Goal: Find specific page/section: Find specific page/section

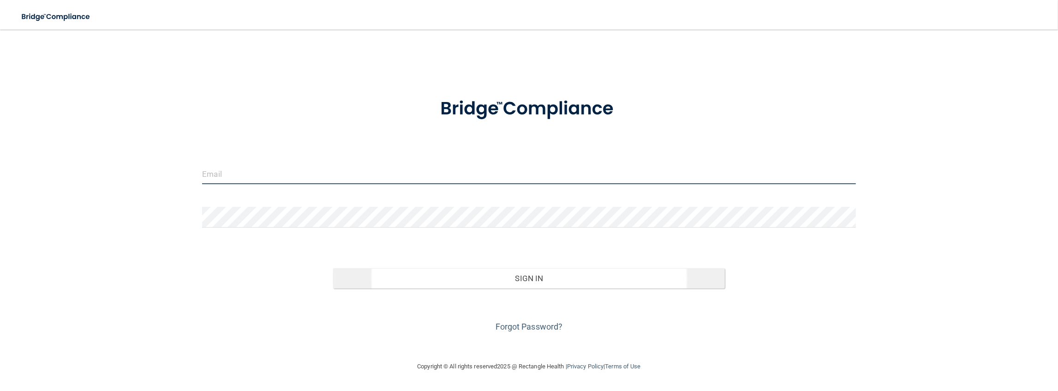
type input "[PERSON_NAME][EMAIL_ADDRESS][DOMAIN_NAME]"
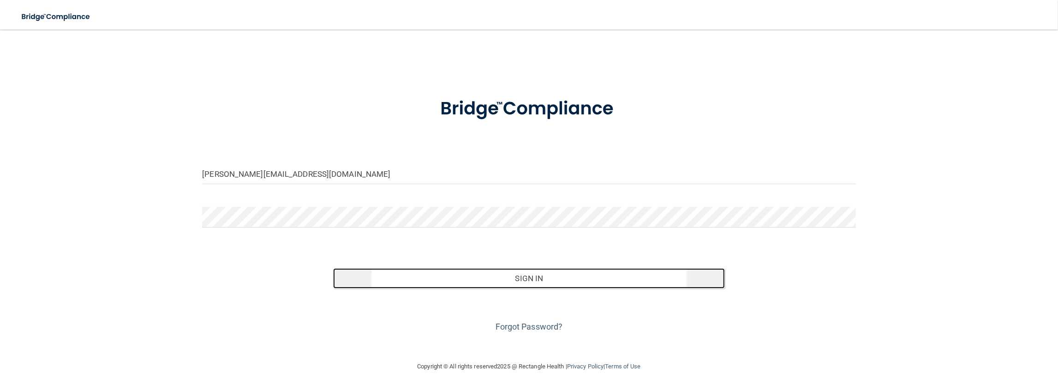
click at [549, 281] on button "Sign In" at bounding box center [529, 278] width 392 height 20
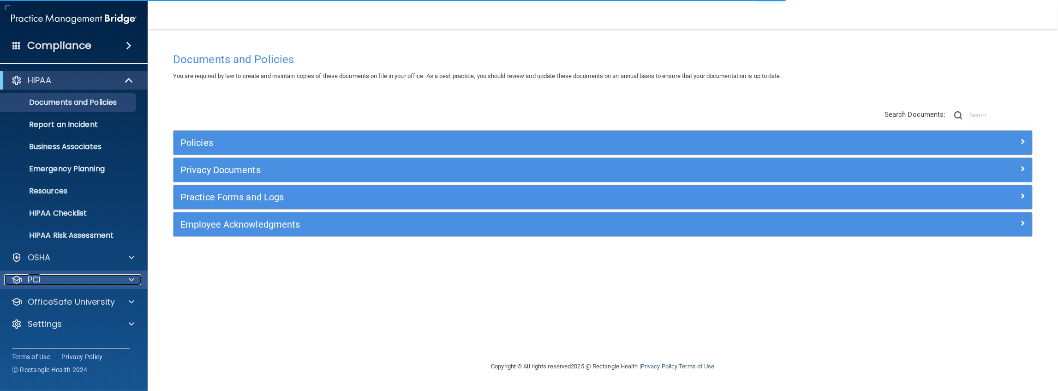
click at [69, 279] on div "PCI" at bounding box center [61, 279] width 114 height 11
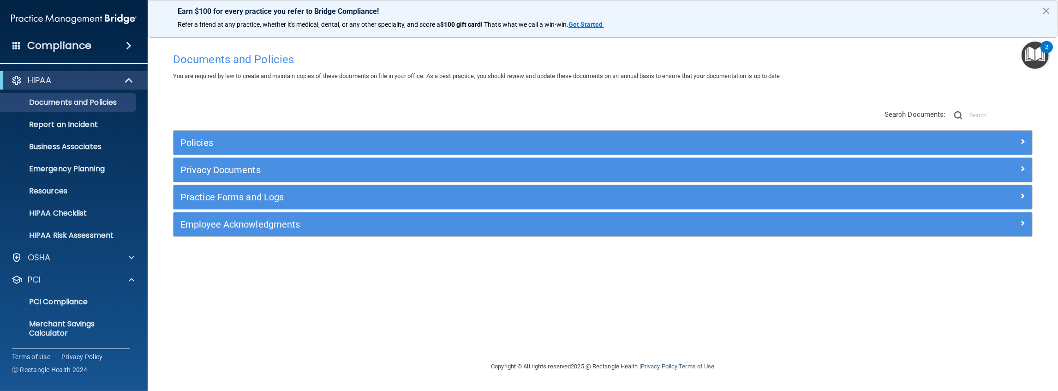
click at [94, 291] on ul "PCI Compliance Merchant Savings Calculator" at bounding box center [74, 316] width 167 height 54
click at [95, 283] on div "PCI" at bounding box center [61, 279] width 114 height 11
click at [71, 325] on div "Settings" at bounding box center [61, 323] width 114 height 11
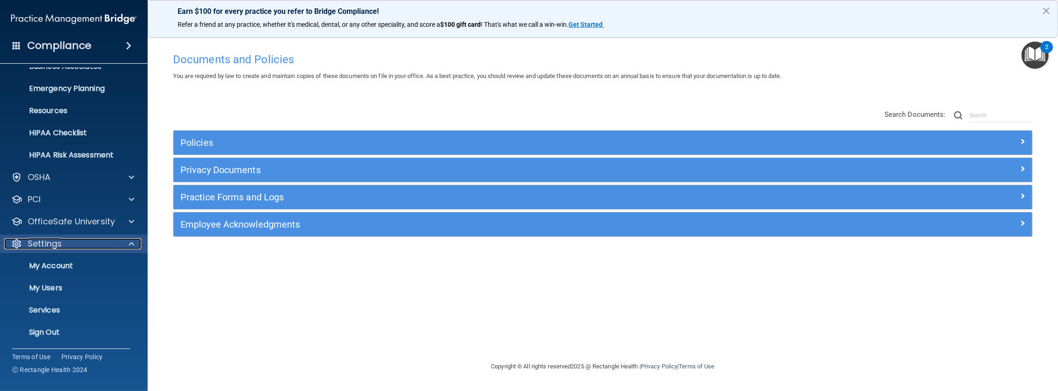
scroll to position [50, 0]
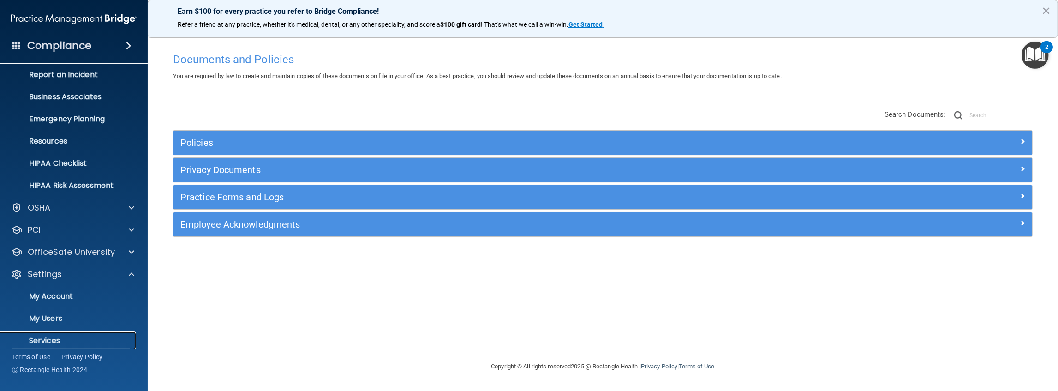
click at [57, 334] on link "Services" at bounding box center [63, 340] width 145 height 18
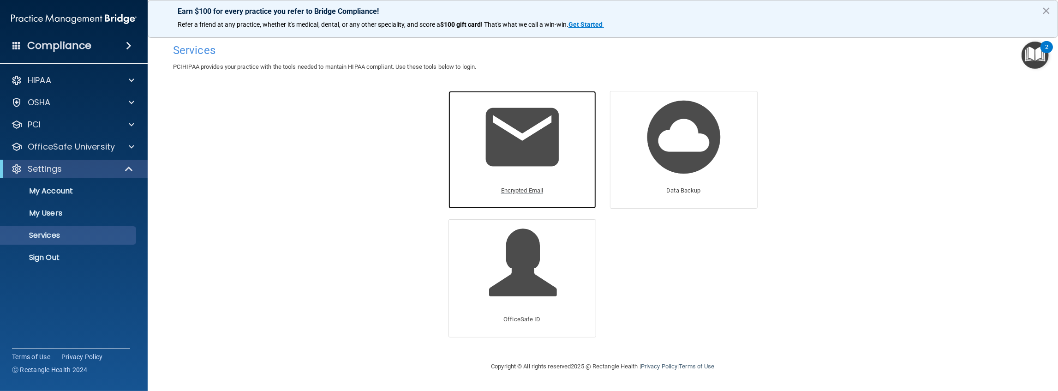
click at [541, 156] on img at bounding box center [523, 137] width 88 height 88
